Goal: Check status: Check status

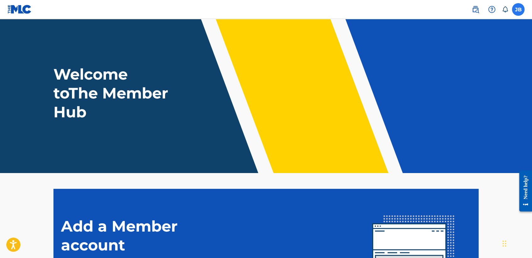
click at [516, 14] on label at bounding box center [518, 9] width 13 height 13
click at [518, 9] on input "JB Josue Balderrama Carreño contactojb10@gmail.com Notification Preferences Pro…" at bounding box center [518, 9] width 0 height 0
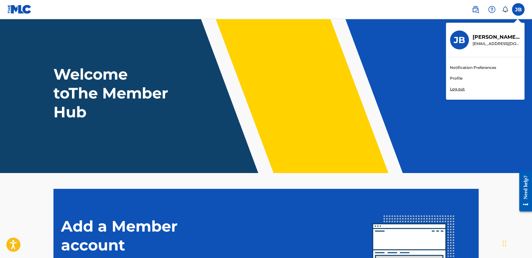
click at [456, 78] on link "Profile" at bounding box center [456, 78] width 13 height 6
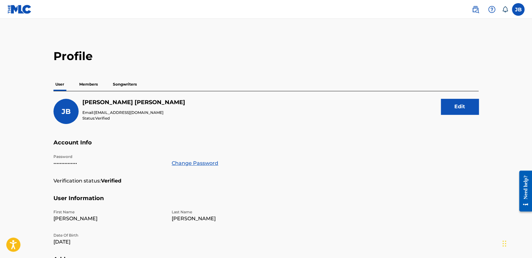
click at [90, 85] on p "Members" at bounding box center [88, 84] width 22 height 13
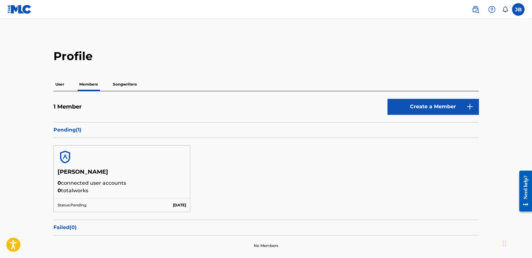
click at [136, 82] on p "Songwriters" at bounding box center [125, 84] width 28 height 13
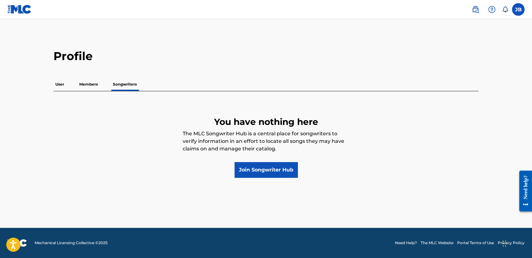
click at [53, 80] on div "Profile User Members Songwriters You have nothing here The MLC Songwriter Hub i…" at bounding box center [266, 113] width 440 height 129
click at [58, 82] on p "User" at bounding box center [59, 84] width 13 height 13
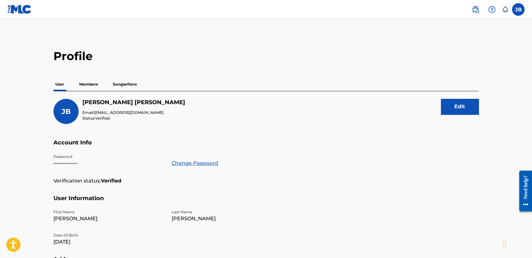
click at [95, 82] on p "Members" at bounding box center [88, 84] width 22 height 13
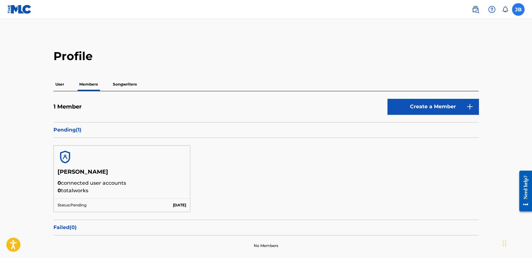
click at [522, 10] on label at bounding box center [518, 9] width 13 height 13
click at [518, 9] on input "JB Josue Balderrama Carreño contactojb10@gmail.com Notification Preferences Pro…" at bounding box center [518, 9] width 0 height 0
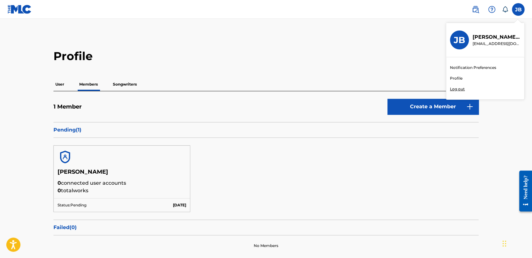
click at [459, 87] on p "Log out" at bounding box center [457, 89] width 15 height 6
click at [518, 9] on input "JB Josue Balderrama Carreño contactojb10@gmail.com Notification Preferences Pro…" at bounding box center [518, 9] width 0 height 0
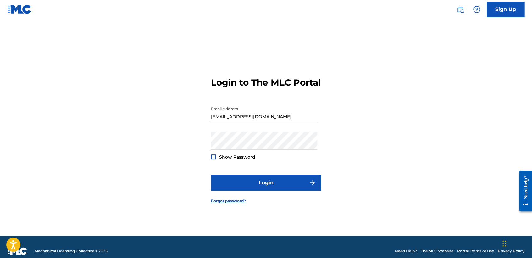
click at [240, 113] on input "[EMAIL_ADDRESS][DOMAIN_NAME]" at bounding box center [264, 112] width 106 height 18
drag, startPoint x: 289, startPoint y: 119, endPoint x: 224, endPoint y: 119, distance: 65.7
click at [223, 119] on input "[EMAIL_ADDRESS][DOMAIN_NAME]" at bounding box center [264, 112] width 106 height 18
type input "c"
type input "vaz7guer1a@icloud.com"
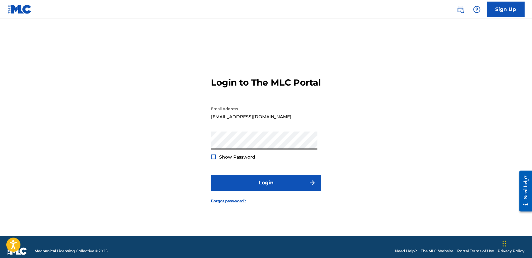
click at [180, 126] on div "Login to The MLC Portal Email Address vaz7guer1a@icloud.com Password Show Passw…" at bounding box center [266, 135] width 440 height 201
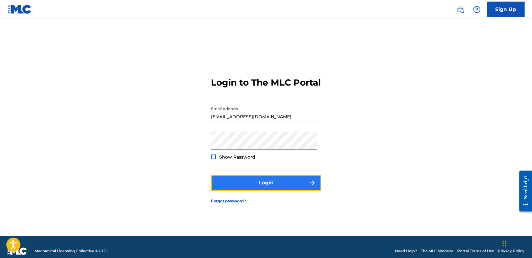
click at [300, 186] on button "Login" at bounding box center [266, 183] width 110 height 16
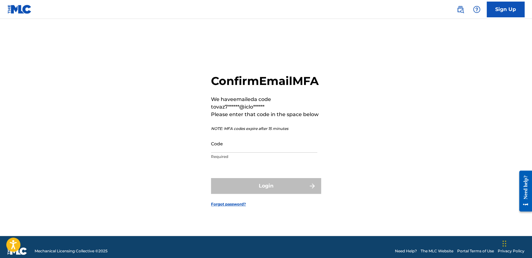
drag, startPoint x: 281, startPoint y: 156, endPoint x: 283, endPoint y: 179, distance: 22.4
click at [279, 163] on div "Code Required" at bounding box center [264, 149] width 106 height 28
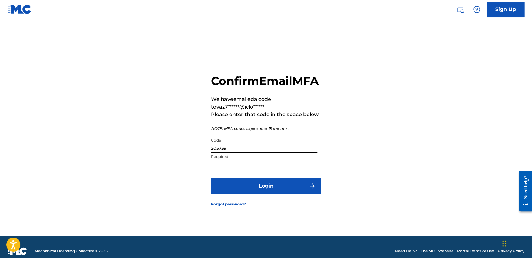
type input "205739"
click at [211, 178] on button "Login" at bounding box center [266, 186] width 110 height 16
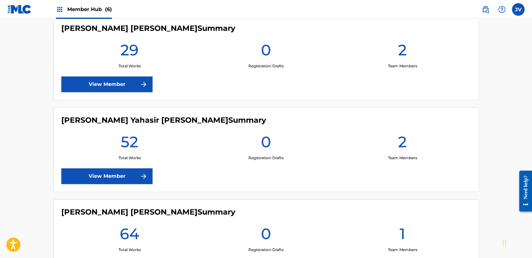
scroll to position [174, 0]
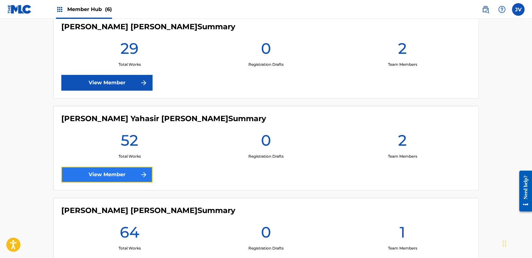
click at [144, 169] on link "View Member" at bounding box center [106, 175] width 91 height 16
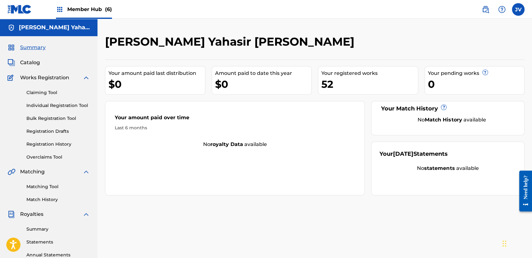
click at [63, 139] on div "Claiming Tool Individual Registration Tool Bulk Registration Tool Registration …" at bounding box center [49, 120] width 82 height 79
click at [63, 145] on link "Registration History" at bounding box center [58, 144] width 64 height 7
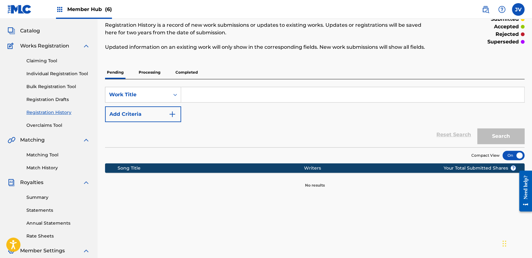
scroll to position [70, 0]
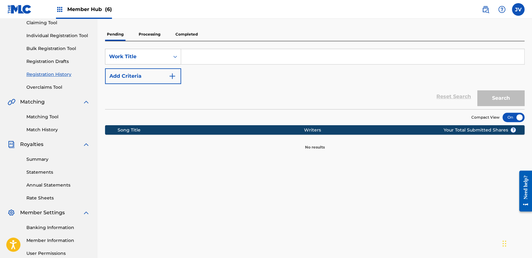
click at [162, 36] on p "Processing" at bounding box center [149, 34] width 25 height 13
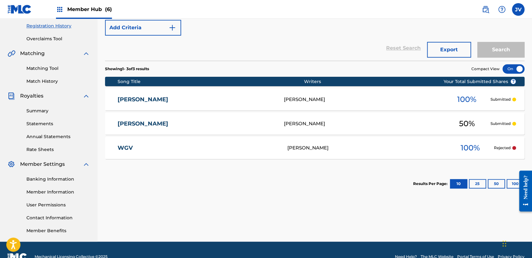
scroll to position [132, 0]
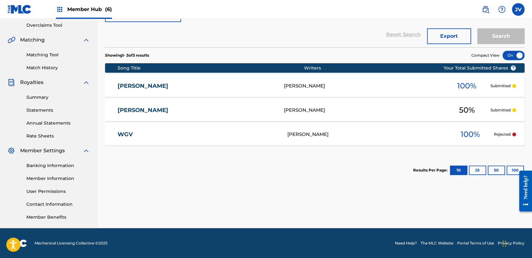
click at [161, 135] on link "WGV" at bounding box center [198, 134] width 161 height 7
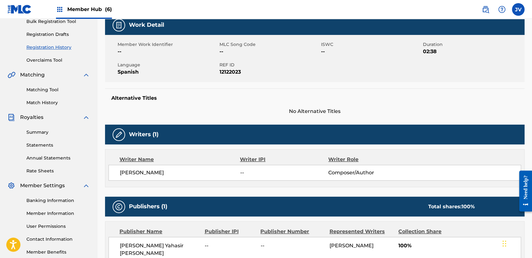
scroll to position [85, 0]
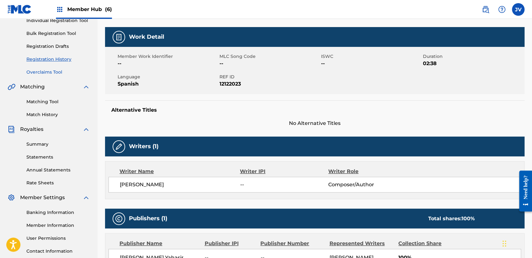
click at [58, 71] on link "Overclaims Tool" at bounding box center [58, 72] width 64 height 7
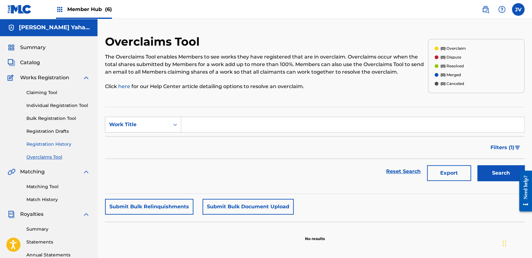
click at [65, 141] on link "Registration History" at bounding box center [58, 144] width 64 height 7
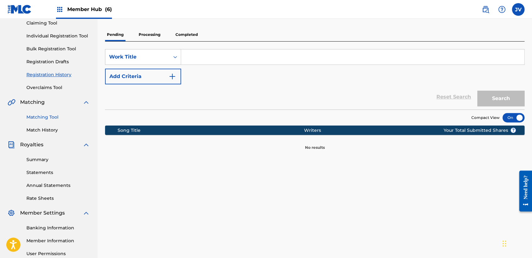
scroll to position [70, 0]
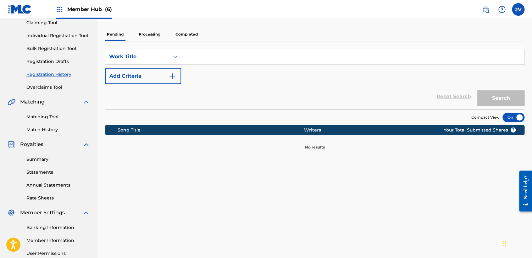
click at [219, 59] on input "Search Form" at bounding box center [352, 56] width 343 height 15
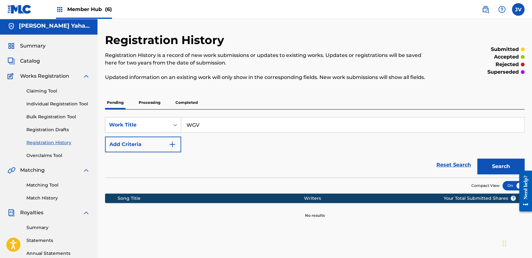
scroll to position [0, 0]
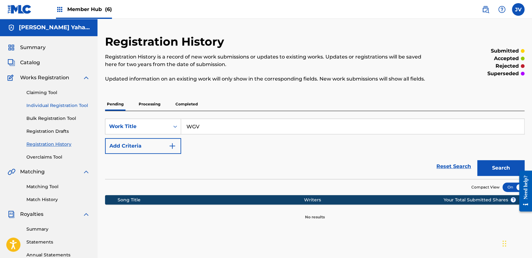
type input "WGV"
click at [79, 103] on link "Individual Registration Tool" at bounding box center [58, 105] width 64 height 7
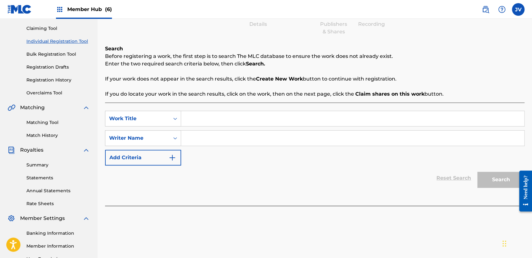
scroll to position [70, 0]
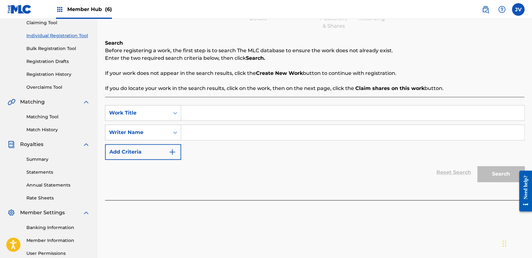
click at [223, 117] on input "Search Form" at bounding box center [352, 112] width 343 height 15
type input "WGV"
click at [229, 141] on div "SearchWithCriteria688a6a64-0cf5-4b81-a764-470753e2e70a Work Title WGV SearchWit…" at bounding box center [314, 132] width 419 height 55
click at [224, 137] on input "Search Form" at bounding box center [352, 132] width 343 height 15
type input "David ornelas"
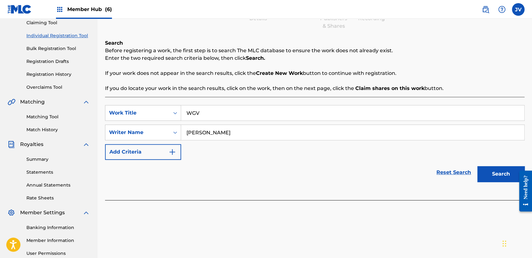
click at [477, 166] on button "Search" at bounding box center [500, 174] width 47 height 16
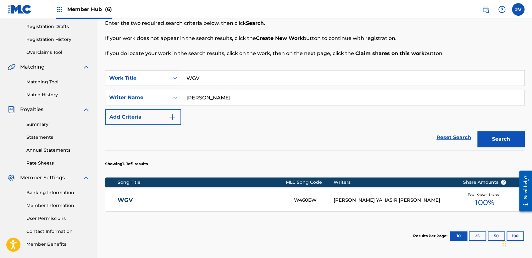
scroll to position [140, 0]
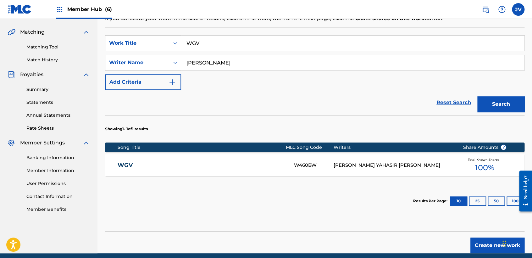
click at [439, 159] on div "WGV W460BW DAVID YAHASIR ORNELAS CARRENO Total Known Shares 100 %" at bounding box center [314, 165] width 419 height 22
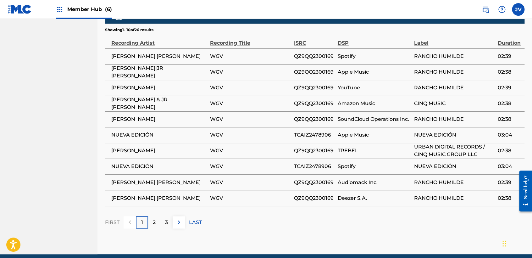
scroll to position [443, 0]
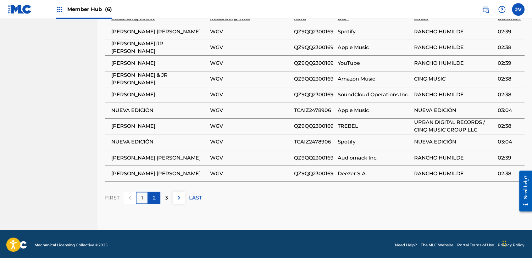
click at [158, 192] on div "2" at bounding box center [154, 197] width 12 height 12
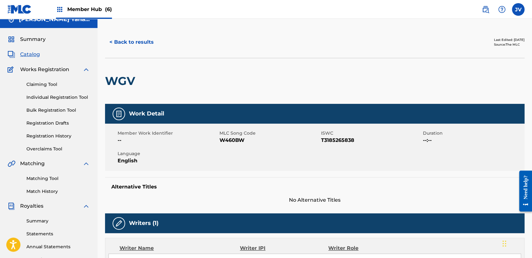
scroll to position [0, 0]
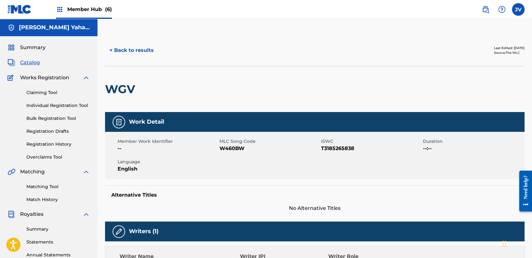
click at [19, 8] on img at bounding box center [20, 9] width 24 height 9
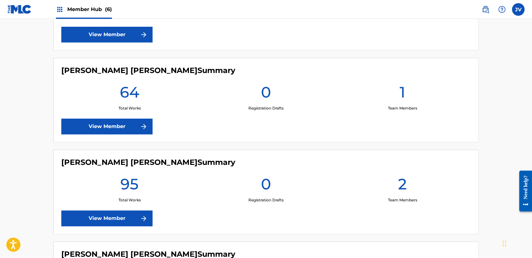
scroll to position [349, 0]
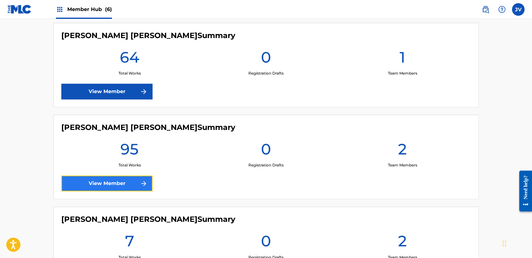
click at [122, 188] on link "View Member" at bounding box center [106, 183] width 91 height 16
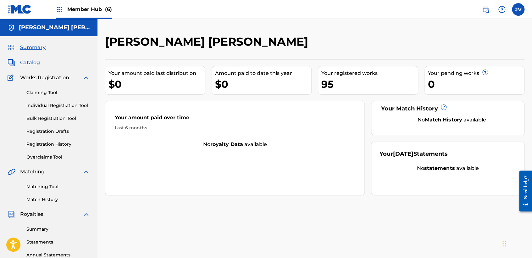
click at [36, 60] on span "Catalog" at bounding box center [30, 63] width 20 height 8
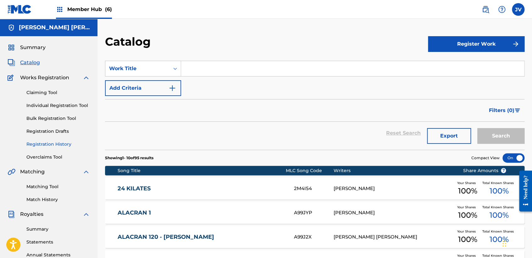
click at [54, 146] on link "Registration History" at bounding box center [58, 144] width 64 height 7
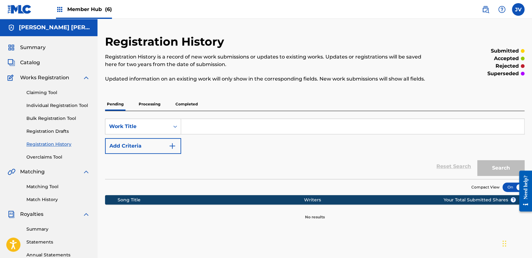
click at [145, 99] on p "Processing" at bounding box center [149, 103] width 25 height 13
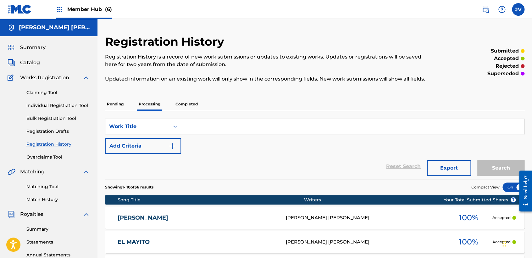
click at [123, 102] on p "Pending" at bounding box center [115, 103] width 20 height 13
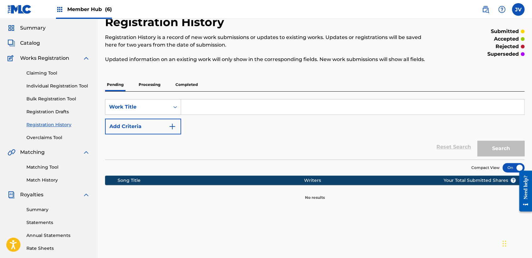
scroll to position [35, 0]
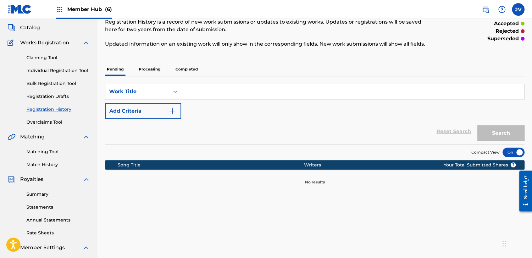
click at [148, 69] on p "Processing" at bounding box center [149, 69] width 25 height 13
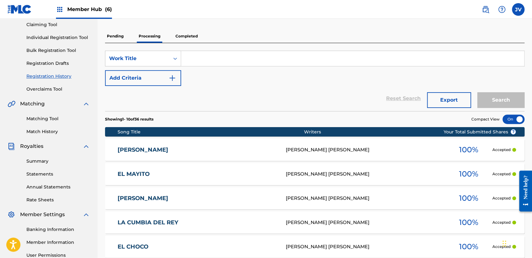
scroll to position [70, 0]
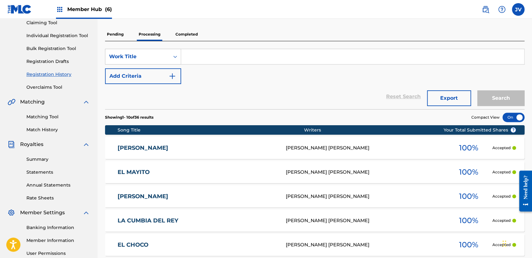
click at [194, 37] on p "Completed" at bounding box center [187, 34] width 26 height 13
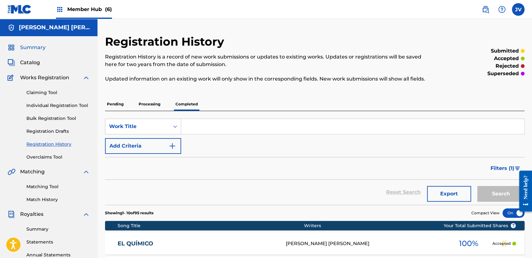
click at [37, 48] on span "Summary" at bounding box center [32, 48] width 25 height 8
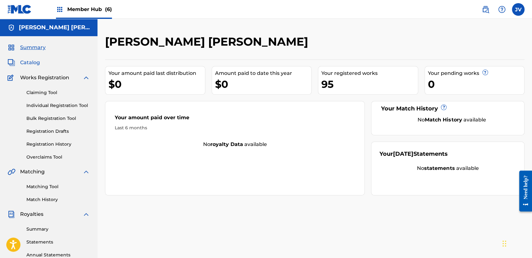
click at [31, 63] on span "Catalog" at bounding box center [30, 63] width 20 height 8
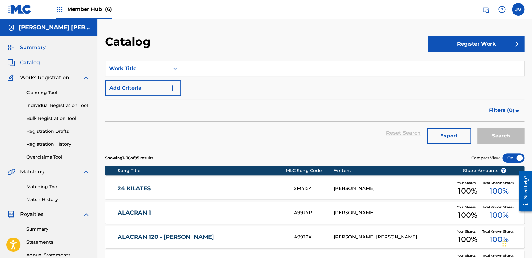
click at [31, 47] on span "Summary" at bounding box center [32, 48] width 25 height 8
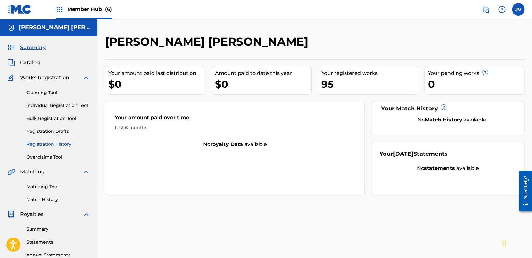
click at [57, 142] on link "Registration History" at bounding box center [58, 144] width 64 height 7
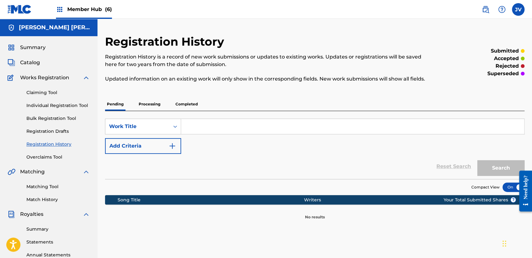
click at [149, 99] on p "Processing" at bounding box center [149, 103] width 25 height 13
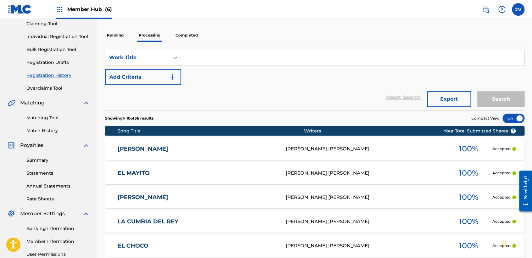
scroll to position [70, 0]
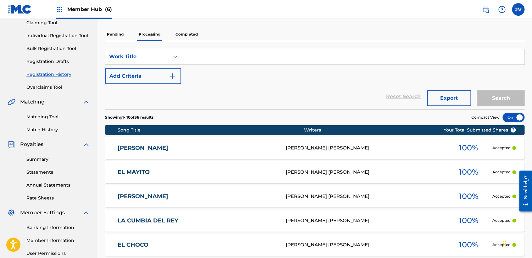
click at [192, 33] on p "Completed" at bounding box center [187, 34] width 26 height 13
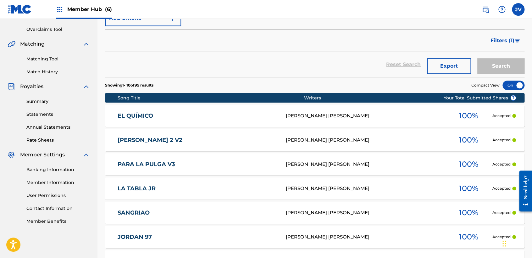
scroll to position [140, 0]
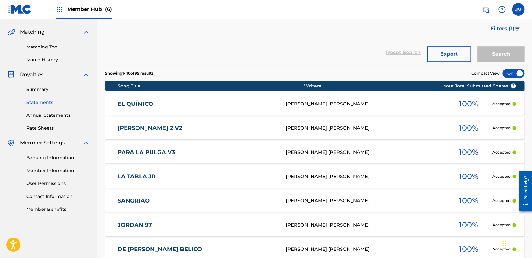
click at [48, 102] on link "Statements" at bounding box center [58, 102] width 64 height 7
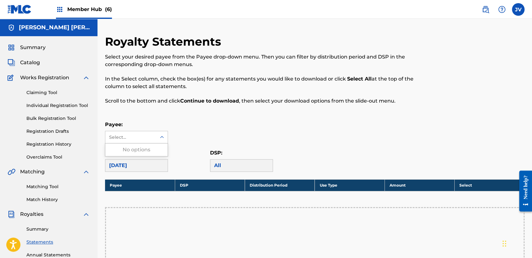
click at [131, 135] on div "Select..." at bounding box center [130, 137] width 43 height 7
click at [232, 121] on div "Payee: Use Up and Down to choose options, press Enter to select the currently f…" at bounding box center [314, 132] width 419 height 23
click at [136, 167] on div "September 2025" at bounding box center [136, 165] width 63 height 13
click at [38, 47] on span "Summary" at bounding box center [32, 48] width 25 height 8
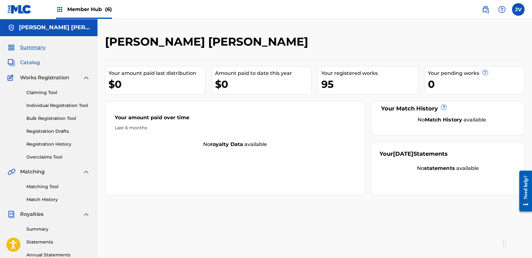
click at [37, 61] on span "Catalog" at bounding box center [30, 63] width 20 height 8
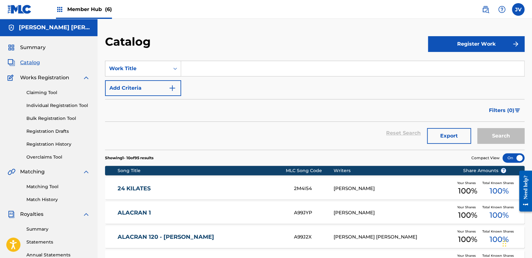
click at [86, 6] on span "Member Hub (6)" at bounding box center [89, 9] width 45 height 7
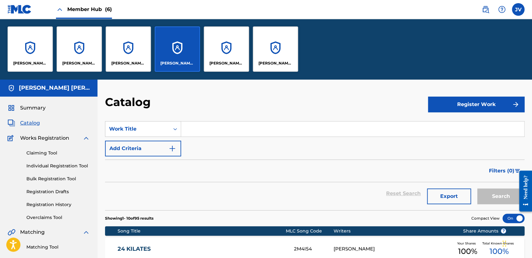
click at [414, 74] on div "ALEXIS EMMANUEL HERNANDEZ David Yahasir Ornelas Carreño JORGE VÁZQUEZ GUERRA Ju…" at bounding box center [266, 49] width 532 height 60
drag, startPoint x: 53, startPoint y: 197, endPoint x: 52, endPoint y: 202, distance: 4.3
click at [52, 201] on div "Claiming Tool Individual Registration Tool Bulk Registration Tool Registration …" at bounding box center [49, 181] width 82 height 79
click at [52, 202] on link "Registration History" at bounding box center [58, 204] width 64 height 7
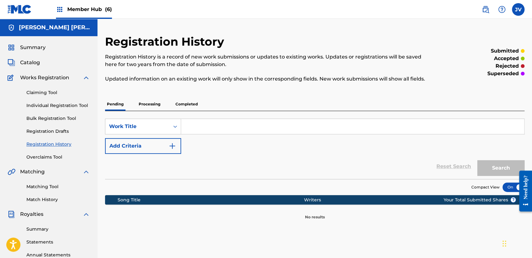
click at [161, 104] on p "Processing" at bounding box center [149, 103] width 25 height 13
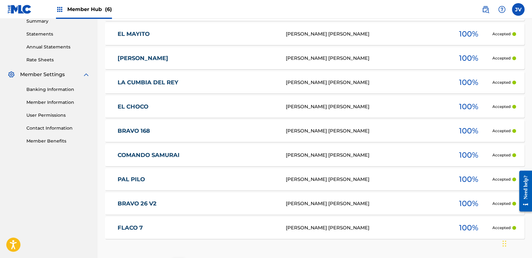
scroll to position [261, 0]
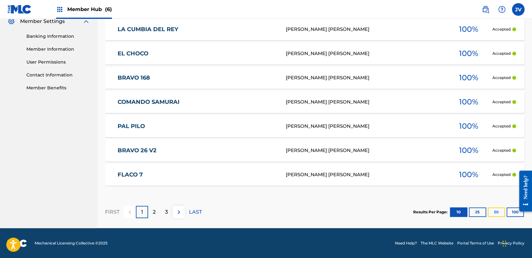
click at [495, 213] on button "50" at bounding box center [496, 211] width 17 height 9
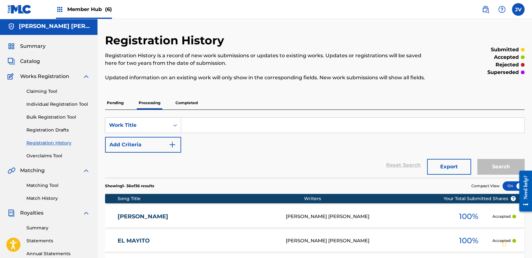
scroll to position [0, 0]
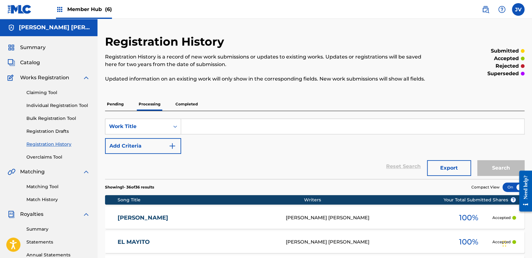
click at [182, 108] on p "Completed" at bounding box center [187, 103] width 26 height 13
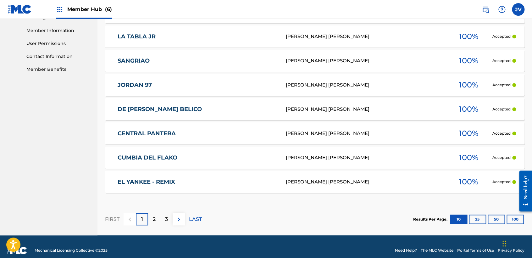
scroll to position [287, 0]
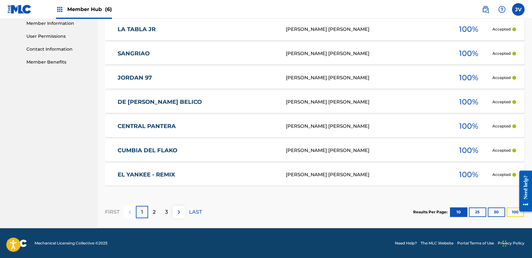
drag, startPoint x: 511, startPoint y: 217, endPoint x: 0, endPoint y: 49, distance: 538.3
click at [511, 217] on div "Results Per Page: 10 25 50 100" at bounding box center [468, 212] width 111 height 30
click at [511, 215] on button "100" at bounding box center [514, 211] width 17 height 9
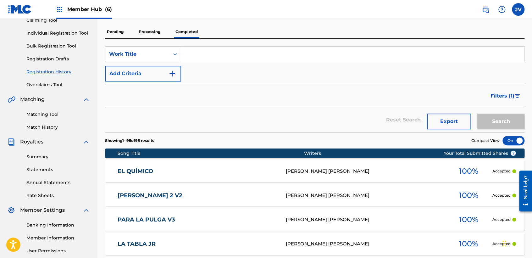
scroll to position [71, 0]
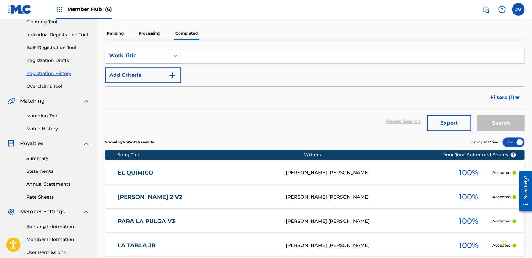
click at [143, 32] on p "Processing" at bounding box center [149, 33] width 25 height 13
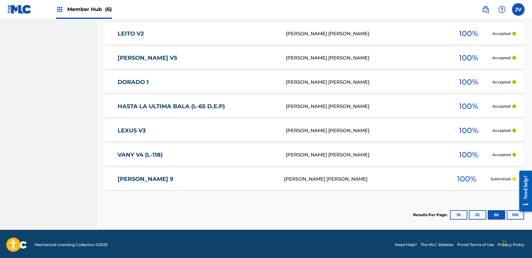
scroll to position [887, 0]
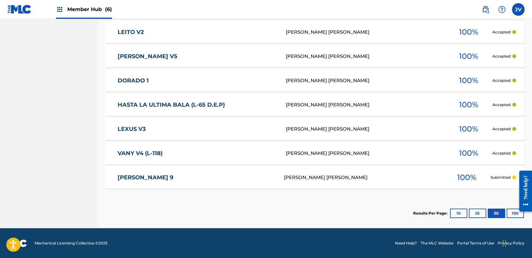
click at [474, 218] on div "Results Per Page: 10 25 50 100" at bounding box center [468, 213] width 111 height 30
click at [472, 217] on button "25" at bounding box center [477, 212] width 17 height 9
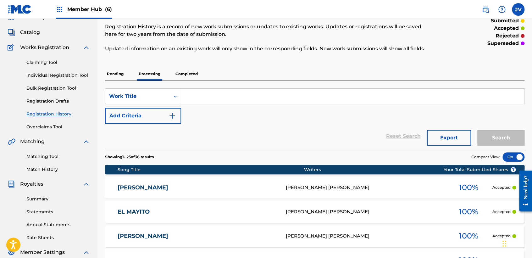
scroll to position [0, 0]
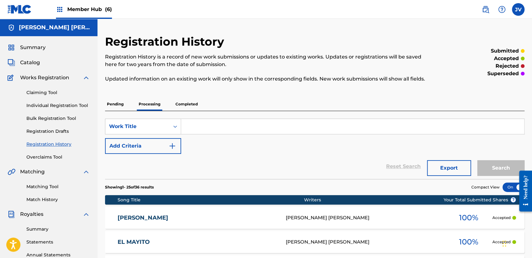
click at [122, 100] on p "Pending" at bounding box center [115, 103] width 20 height 13
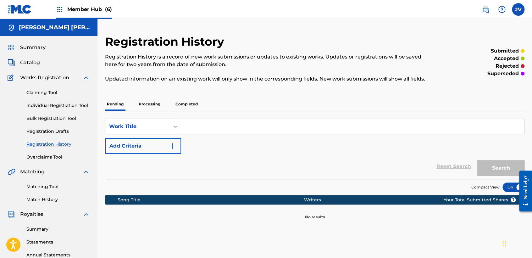
click at [152, 106] on p "Processing" at bounding box center [149, 103] width 25 height 13
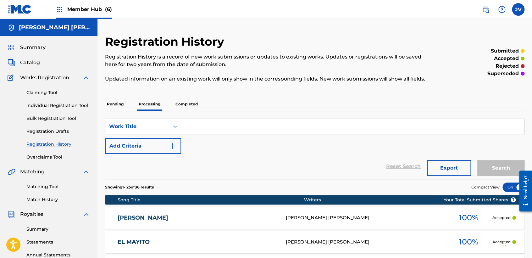
click at [190, 99] on p "Completed" at bounding box center [187, 103] width 26 height 13
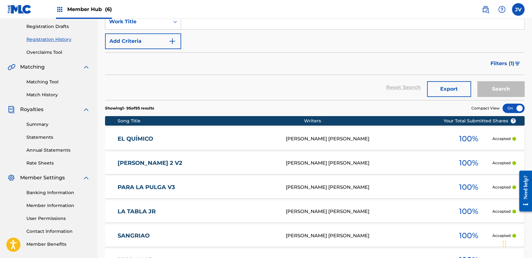
scroll to position [35, 0]
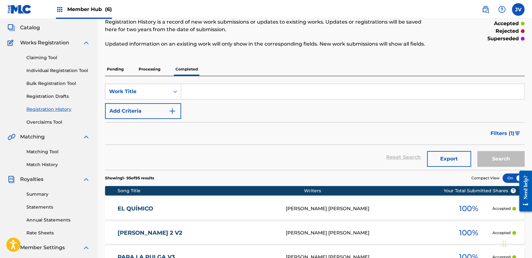
click at [148, 68] on p "Processing" at bounding box center [149, 69] width 25 height 13
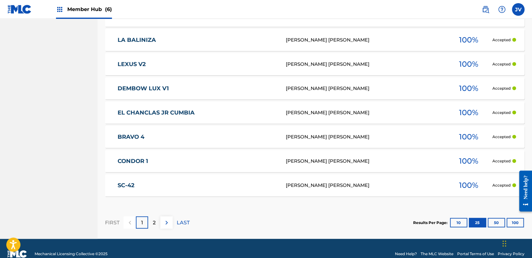
scroll to position [624, 0]
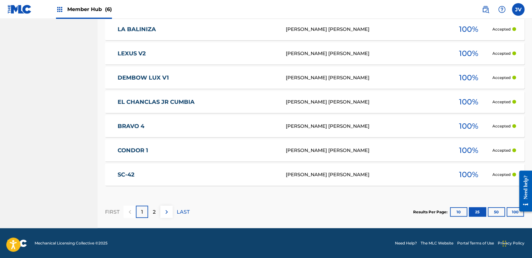
click at [514, 216] on html "Need help? Resource Center Help Get the help you need from our knowledge base N…" at bounding box center [523, 190] width 18 height 51
click at [510, 214] on button "100" at bounding box center [514, 211] width 17 height 9
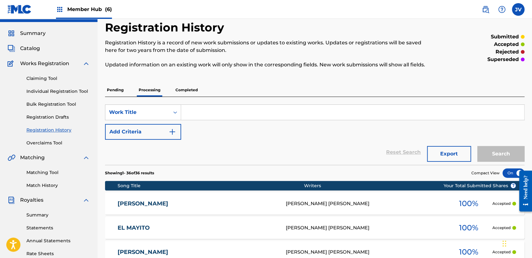
scroll to position [0, 0]
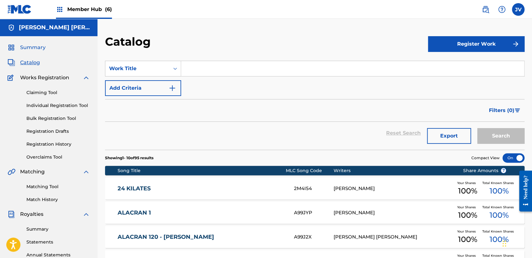
click at [40, 47] on span "Summary" at bounding box center [32, 48] width 25 height 8
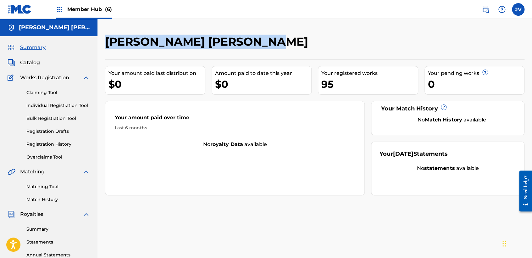
drag, startPoint x: 104, startPoint y: 41, endPoint x: 245, endPoint y: 51, distance: 141.5
click at [244, 51] on div "Julio Cesar Inclan Lopez Your amount paid last distribution $0 Amount paid to d…" at bounding box center [314, 197] width 434 height 325
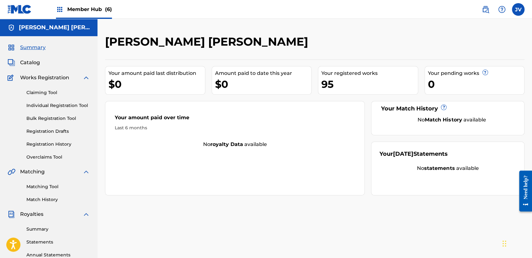
click at [390, 44] on div "Julio Cesar Inclan Lopez" at bounding box center [266, 44] width 323 height 19
click at [34, 62] on span "Catalog" at bounding box center [30, 63] width 20 height 8
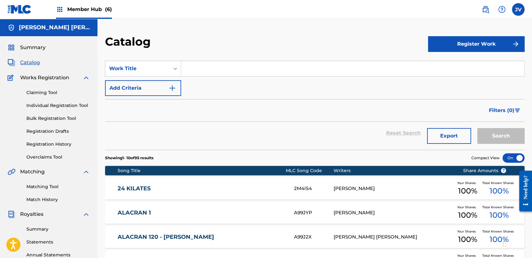
click at [42, 26] on h5 "Julio Cesar Inclan Lopez" at bounding box center [54, 27] width 71 height 7
click at [31, 52] on div "Summary Catalog Works Registration Claiming Tool Individual Registration Tool B…" at bounding box center [48, 197] width 97 height 323
click at [35, 47] on span "Summary" at bounding box center [32, 48] width 25 height 8
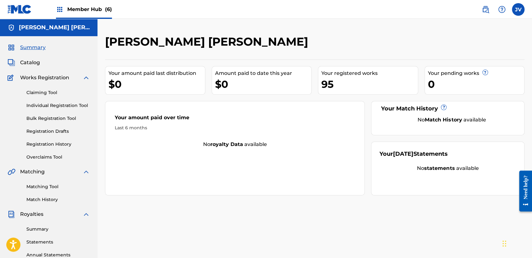
click at [81, 11] on span "Member Hub (6)" at bounding box center [89, 9] width 45 height 7
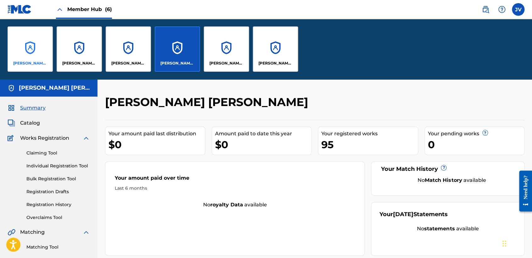
click at [27, 44] on div "ALEXIS EMMANUEL HERNANDEZ" at bounding box center [30, 48] width 45 height 45
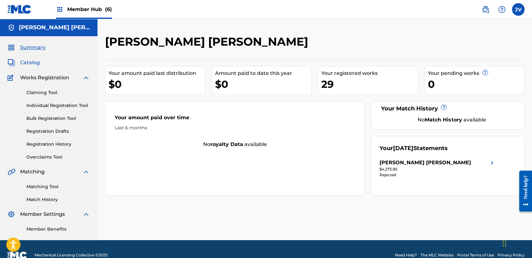
click at [31, 61] on span "Catalog" at bounding box center [30, 63] width 20 height 8
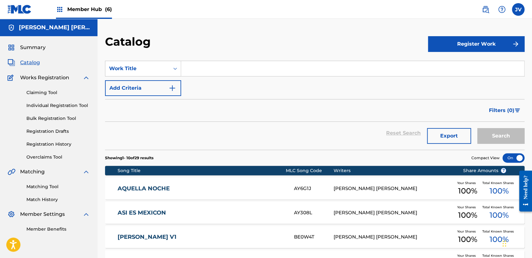
click at [49, 78] on span "Works Registration" at bounding box center [44, 78] width 49 height 8
click at [63, 144] on link "Registration History" at bounding box center [58, 144] width 64 height 7
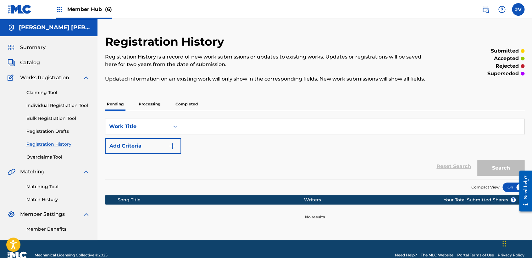
scroll to position [12, 0]
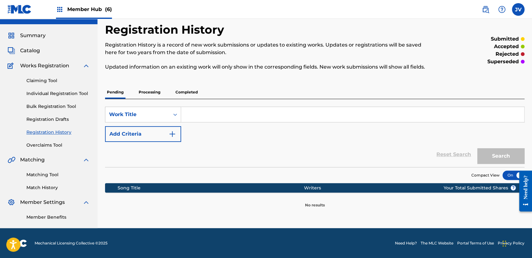
click at [157, 89] on p "Processing" at bounding box center [149, 92] width 25 height 13
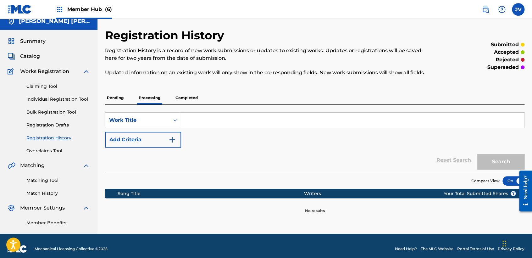
scroll to position [12, 0]
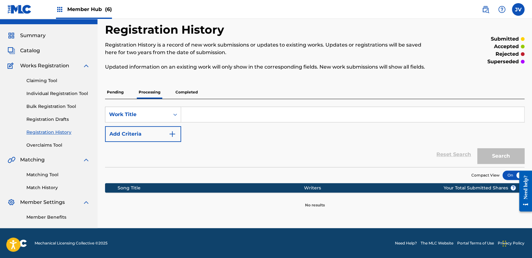
click at [187, 90] on p "Completed" at bounding box center [187, 92] width 26 height 13
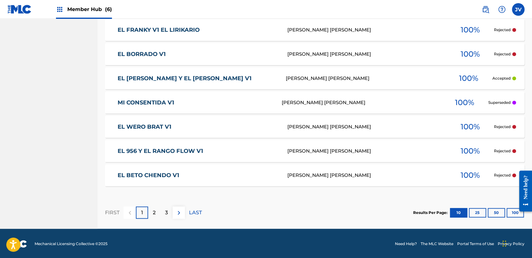
scroll to position [287, 0]
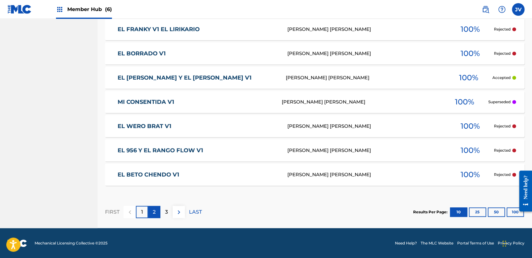
click at [154, 210] on p "2" at bounding box center [154, 212] width 3 height 8
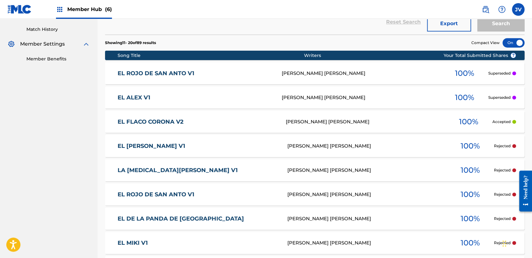
scroll to position [217, 0]
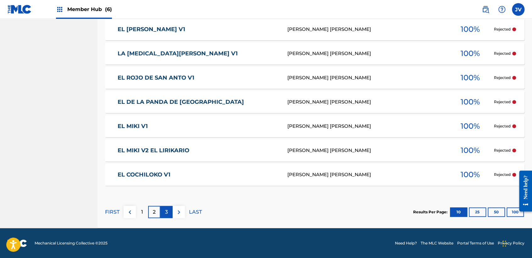
click at [168, 212] on div "3" at bounding box center [166, 212] width 12 height 12
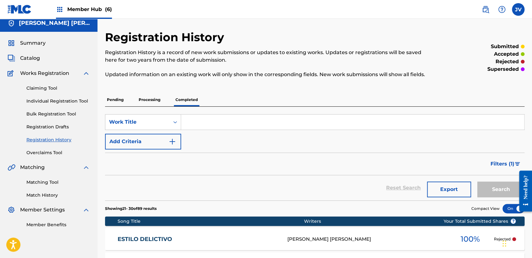
scroll to position [0, 0]
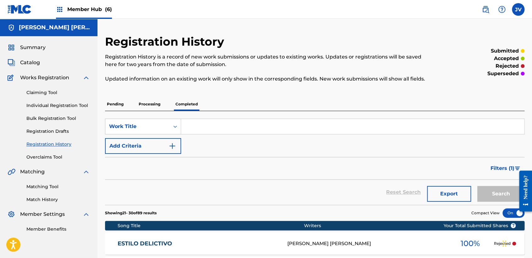
click at [91, 12] on span "Member Hub (6)" at bounding box center [89, 9] width 45 height 7
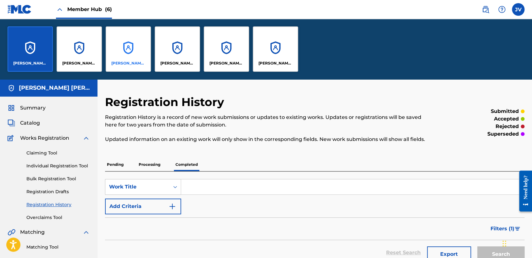
click at [140, 49] on div "JORGE VÁZQUEZ GUERRA" at bounding box center [128, 48] width 45 height 45
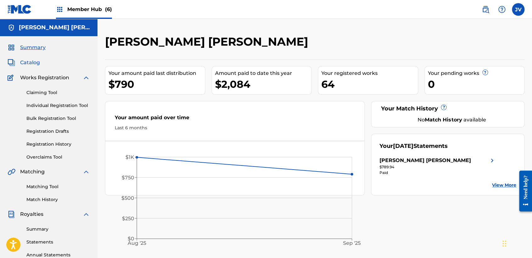
click at [36, 62] on span "Catalog" at bounding box center [30, 63] width 20 height 8
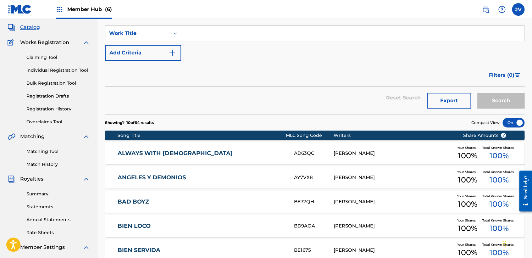
scroll to position [35, 0]
